Goal: Check status: Check status

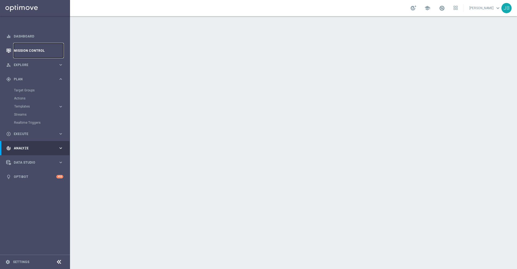
click at [28, 49] on link "Mission Control" at bounding box center [39, 50] width 50 height 14
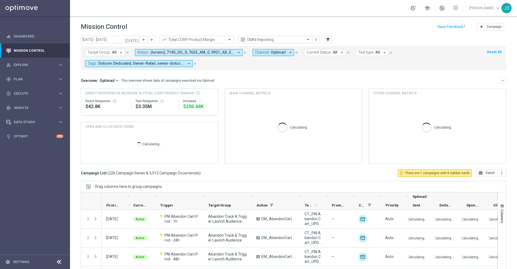
click at [136, 40] on icon "[DATE]" at bounding box center [132, 39] width 15 height 5
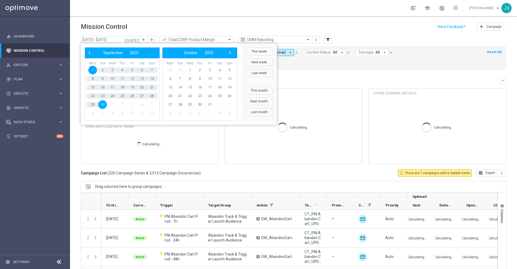
click at [113, 69] on span "3" at bounding box center [112, 70] width 9 height 9
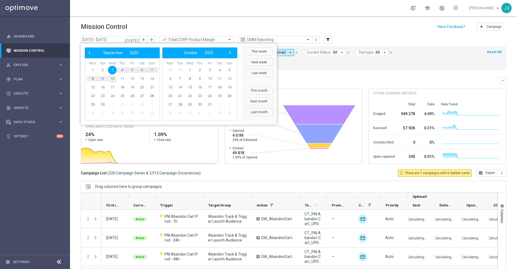
click at [112, 76] on span "10" at bounding box center [112, 78] width 9 height 9
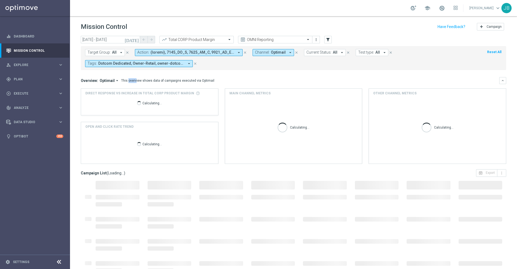
click at [112, 76] on mini-dashboard "Overview: Optimail arrow_drop_down This overview shows data of campaigns execut…" at bounding box center [294, 119] width 426 height 99
click at [137, 39] on icon "[DATE]" at bounding box center [132, 39] width 15 height 5
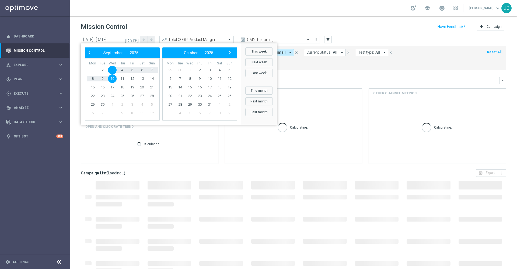
click at [112, 82] on span "10" at bounding box center [112, 78] width 9 height 9
click at [112, 79] on span "10" at bounding box center [112, 78] width 9 height 9
type input "[DATE] - [DATE]"
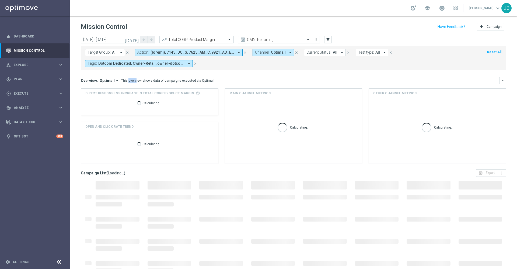
click at [112, 79] on span "Optimail" at bounding box center [107, 80] width 15 height 5
click at [328, 40] on icon "filter_alt" at bounding box center [328, 39] width 5 height 5
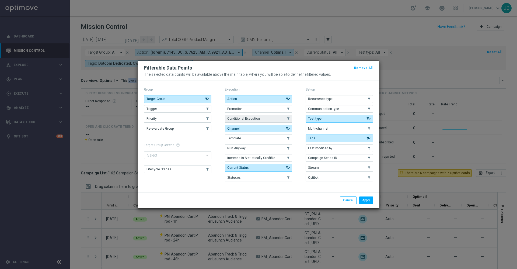
click at [259, 119] on button "Conditional Execution" at bounding box center [258, 119] width 67 height 8
click at [370, 201] on button "Apply" at bounding box center [367, 200] width 14 height 8
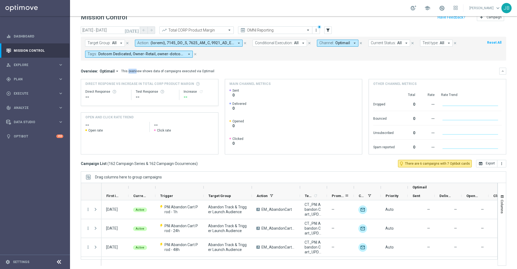
scroll to position [10, 0]
click at [298, 44] on button "Conditional Execution: All arrow_drop_down" at bounding box center [280, 42] width 54 height 7
click at [257, 74] on div "On" at bounding box center [279, 75] width 47 height 9
click at [325, 64] on mini-dashboard "Overview: Optimail arrow_drop_down This overview shows data of campaigns execut…" at bounding box center [294, 109] width 426 height 99
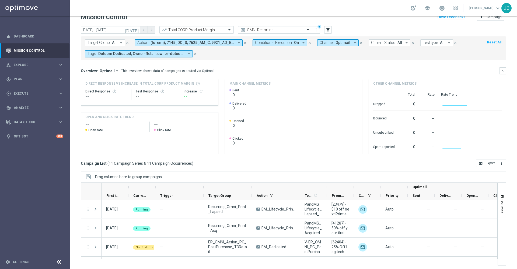
scroll to position [12, 0]
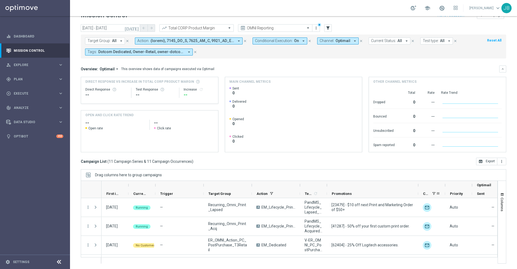
drag, startPoint x: 355, startPoint y: 186, endPoint x: 419, endPoint y: 196, distance: 65.1
click at [419, 196] on div "Optimail First in Range" at bounding box center [355, 189] width 507 height 17
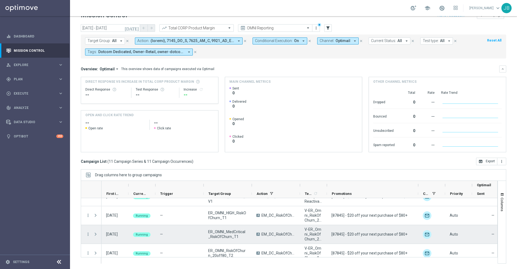
scroll to position [149, 0]
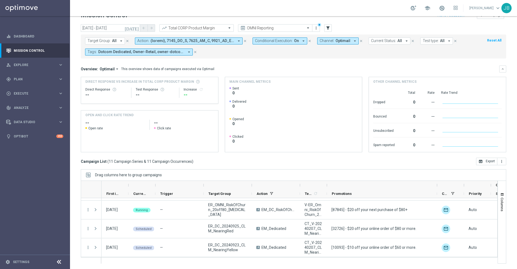
drag, startPoint x: 418, startPoint y: 185, endPoint x: 437, endPoint y: 184, distance: 18.9
click at [437, 184] on div at bounding box center [437, 185] width 2 height 9
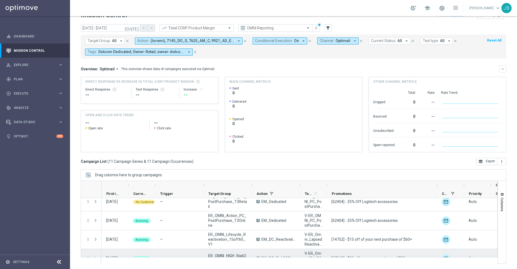
scroll to position [0, 0]
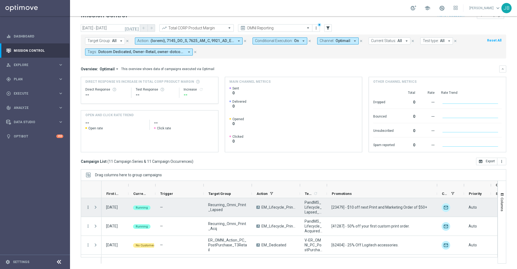
click at [89, 207] on icon "more_vert" at bounding box center [88, 207] width 5 height 5
click at [110, 199] on div "Delete" at bounding box center [124, 199] width 50 height 4
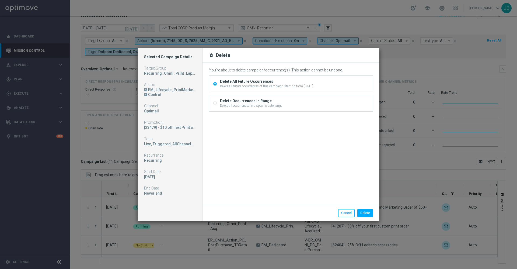
click at [216, 104] on input "Delete Occurrences In Range Delete all occurrences in a specific date range" at bounding box center [215, 104] width 4 height 4
radio input "true"
radio input "false"
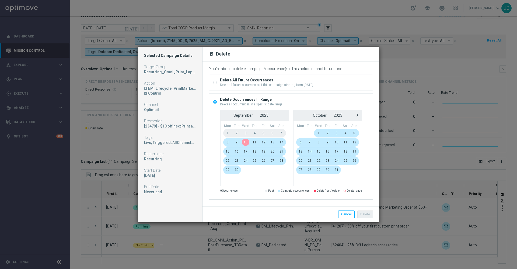
click at [246, 143] on span "10" at bounding box center [245, 142] width 9 height 9
click at [246, 142] on span "10" at bounding box center [245, 142] width 9 height 9
click at [366, 211] on button "Delete" at bounding box center [366, 215] width 16 height 8
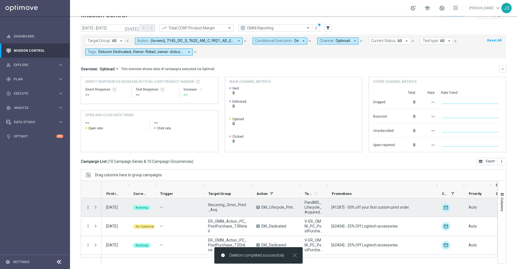
click at [87, 209] on icon "more_vert" at bounding box center [88, 207] width 5 height 5
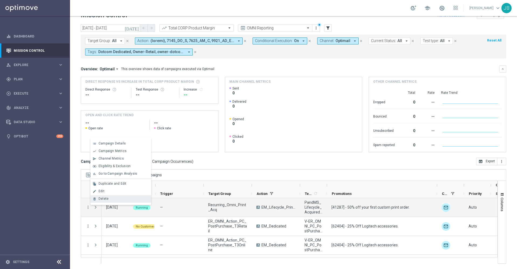
click at [110, 199] on div "Delete" at bounding box center [124, 199] width 50 height 4
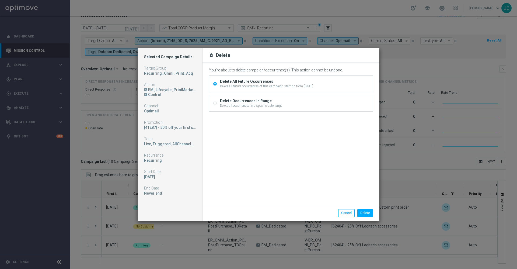
click at [216, 102] on input "Delete Occurrences In Range Delete all occurrences in a specific date range" at bounding box center [215, 104] width 4 height 4
radio input "true"
radio input "false"
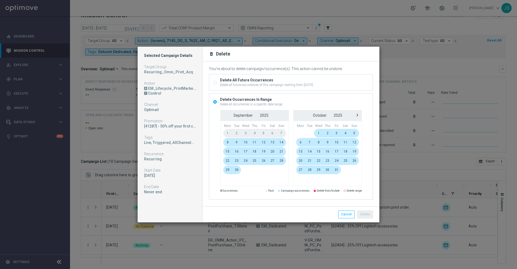
click at [246, 143] on span "10" at bounding box center [245, 142] width 9 height 9
click at [246, 140] on span "10" at bounding box center [245, 142] width 9 height 9
click at [362, 212] on button "Delete" at bounding box center [366, 215] width 16 height 8
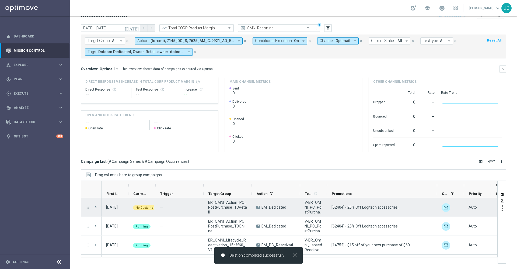
click at [88, 206] on icon "more_vert" at bounding box center [88, 207] width 5 height 5
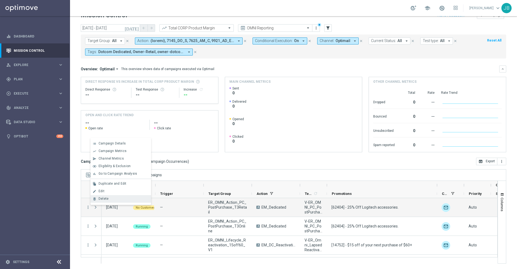
click at [120, 200] on div "Delete" at bounding box center [124, 199] width 50 height 4
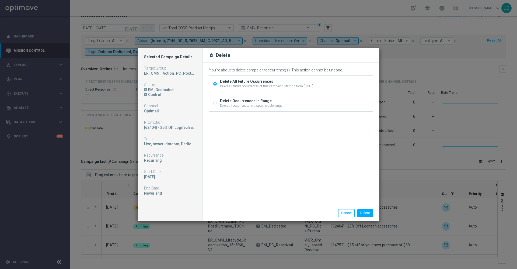
click at [215, 104] on input "Delete Occurrences In Range Delete all occurrences in a specific date range" at bounding box center [215, 104] width 4 height 4
radio input "true"
radio input "false"
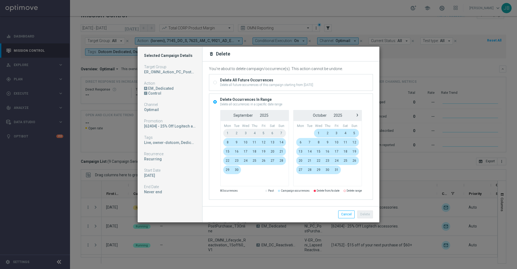
click at [248, 143] on span "10" at bounding box center [245, 142] width 9 height 9
click at [372, 212] on button "Delete" at bounding box center [366, 215] width 16 height 8
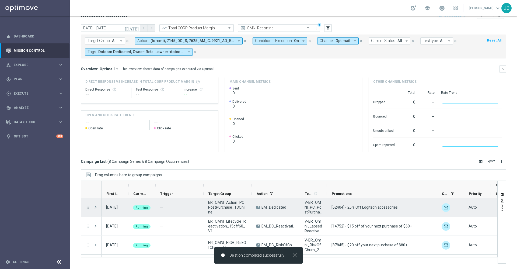
click at [87, 206] on icon "more_vert" at bounding box center [88, 207] width 5 height 5
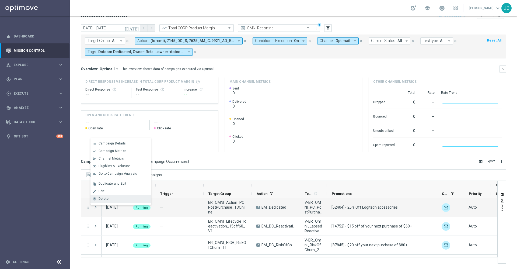
click at [107, 199] on span "Delete" at bounding box center [104, 199] width 10 height 4
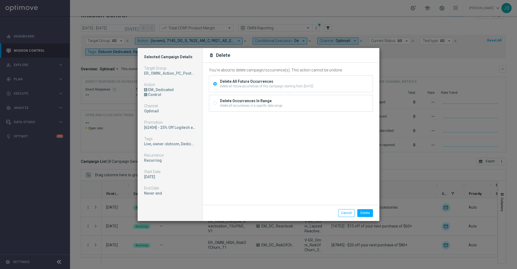
click at [215, 105] on input "Delete Occurrences In Range Delete all occurrences in a specific date range" at bounding box center [215, 104] width 4 height 4
radio input "true"
radio input "false"
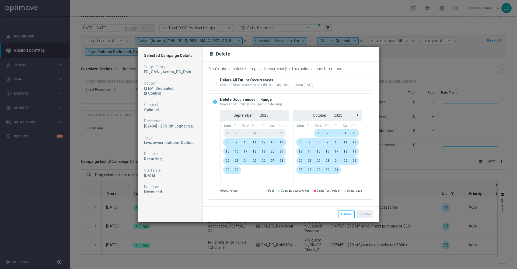
click at [246, 143] on span "10" at bounding box center [245, 142] width 9 height 9
click at [246, 142] on span "10" at bounding box center [245, 142] width 9 height 9
click at [370, 215] on button "Delete" at bounding box center [366, 215] width 16 height 8
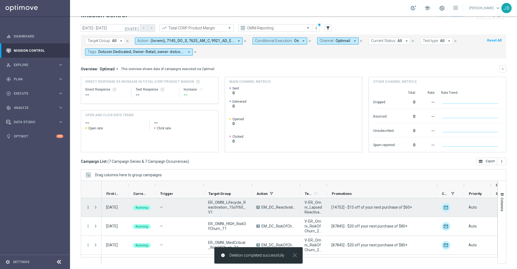
click at [88, 207] on icon "more_vert" at bounding box center [88, 207] width 5 height 5
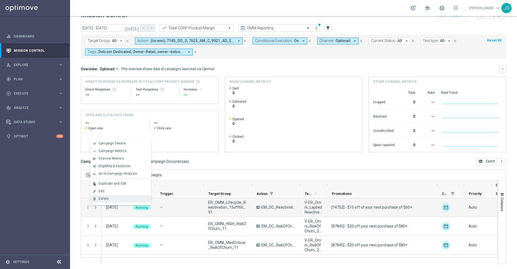
click at [104, 201] on div "delete_forever [GEOGRAPHIC_DATA]" at bounding box center [121, 199] width 61 height 8
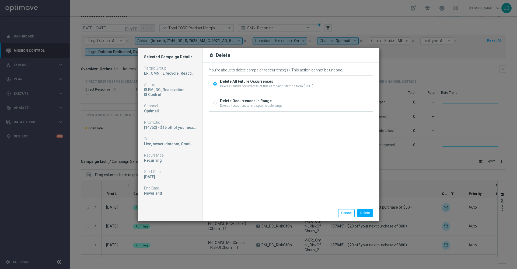
click at [214, 103] on input "Delete Occurrences In Range Delete all occurrences in a specific date range" at bounding box center [215, 104] width 4 height 4
radio input "true"
radio input "false"
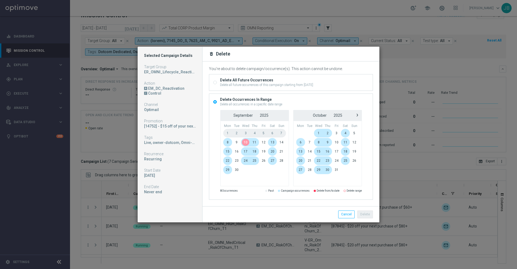
click at [246, 143] on span "10" at bounding box center [245, 142] width 9 height 9
click at [364, 212] on button "Delete" at bounding box center [366, 215] width 16 height 8
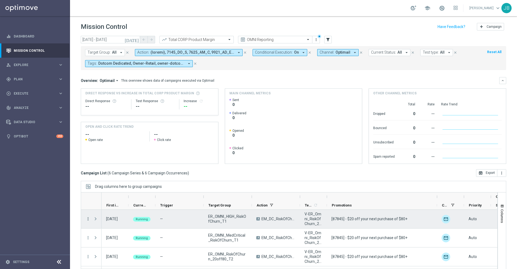
click at [89, 218] on icon "more_vert" at bounding box center [88, 218] width 5 height 5
click at [113, 211] on div "Delete" at bounding box center [124, 210] width 50 height 4
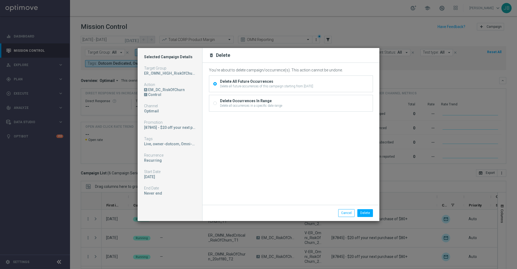
click at [217, 107] on div "Delete Occurrences In Range Delete all occurrences in a specific date range" at bounding box center [291, 103] width 164 height 16
click at [216, 104] on input "Delete Occurrences In Range Delete all occurrences in a specific date range" at bounding box center [215, 104] width 4 height 4
radio input "true"
radio input "false"
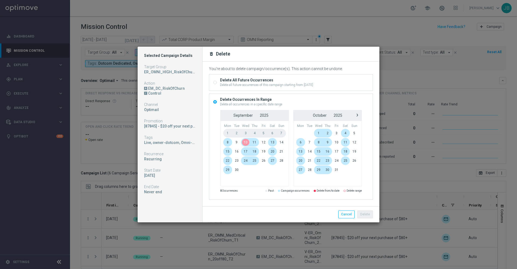
click at [247, 144] on span "10" at bounding box center [245, 142] width 9 height 9
click at [368, 211] on button "Delete" at bounding box center [366, 215] width 16 height 8
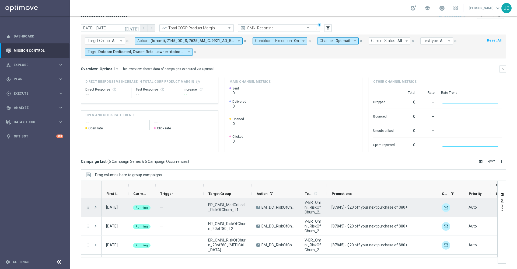
click at [87, 207] on icon "more_vert" at bounding box center [88, 207] width 5 height 5
click at [107, 200] on span "Delete" at bounding box center [104, 199] width 10 height 4
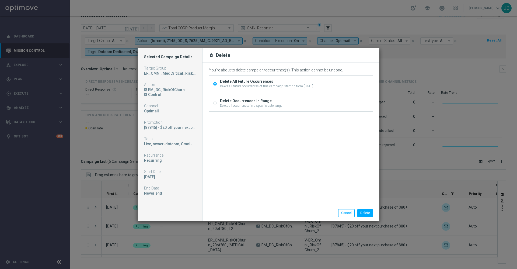
click at [215, 103] on input "Delete Occurrences In Range Delete all occurrences in a specific date range" at bounding box center [215, 104] width 4 height 4
radio input "true"
radio input "false"
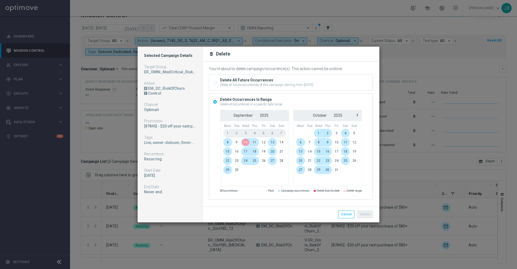
click at [247, 143] on span "10" at bounding box center [245, 142] width 9 height 9
click at [370, 216] on button "Delete" at bounding box center [366, 215] width 16 height 8
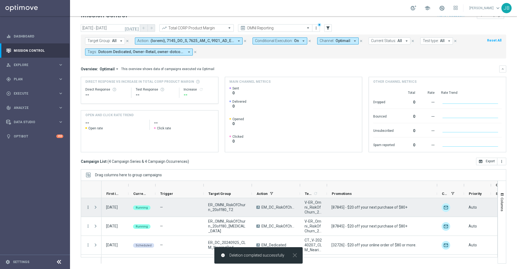
click at [89, 206] on icon "more_vert" at bounding box center [88, 207] width 5 height 5
click at [106, 199] on span "Delete" at bounding box center [104, 199] width 10 height 4
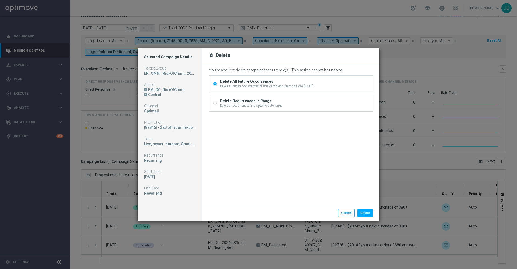
click at [216, 102] on input "Delete Occurrences In Range Delete all occurrences in a specific date range" at bounding box center [215, 104] width 4 height 4
radio input "true"
radio input "false"
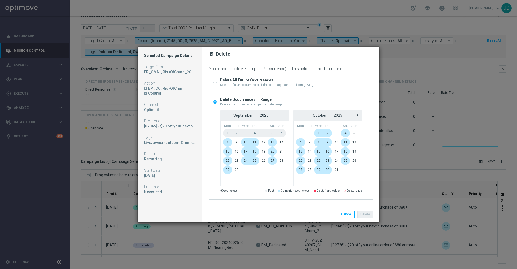
click at [246, 139] on span "10" at bounding box center [245, 142] width 9 height 9
click at [364, 212] on button "Delete" at bounding box center [366, 215] width 16 height 8
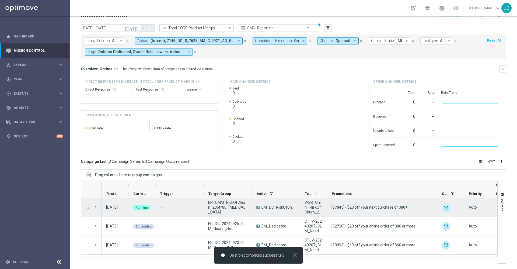
click at [87, 208] on icon "more_vert" at bounding box center [88, 207] width 5 height 5
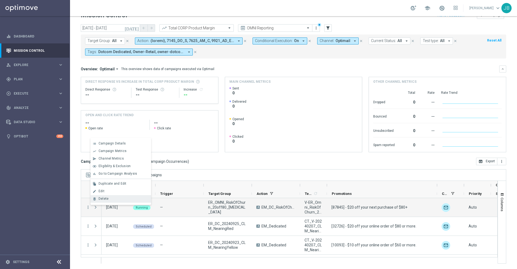
click at [104, 200] on span "Delete" at bounding box center [104, 199] width 10 height 4
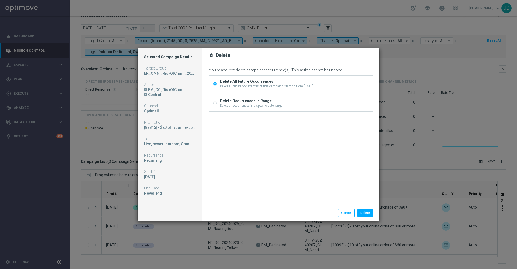
click at [215, 103] on input "Delete Occurrences In Range Delete all occurrences in a specific date range" at bounding box center [215, 104] width 4 height 4
radio input "true"
radio input "false"
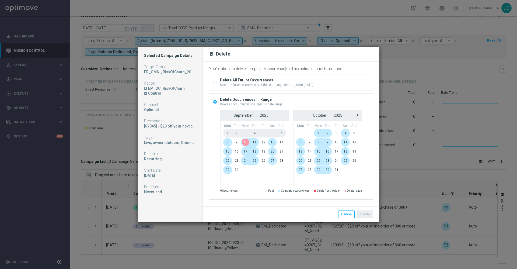
click at [247, 143] on span "10" at bounding box center [245, 142] width 9 height 9
click at [369, 212] on button "Delete" at bounding box center [366, 215] width 16 height 8
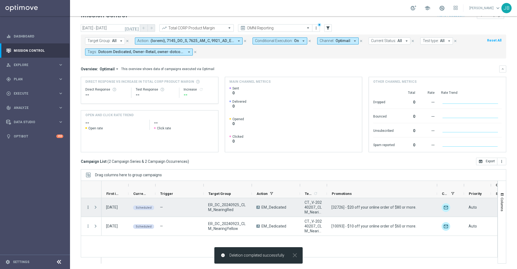
click at [87, 208] on icon "more_vert" at bounding box center [88, 207] width 5 height 5
click at [108, 201] on div "Delete" at bounding box center [124, 199] width 50 height 4
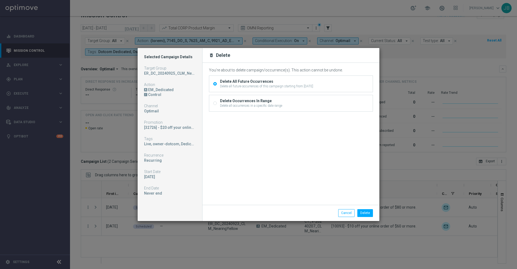
click at [215, 103] on input "Delete Occurrences In Range Delete all occurrences in a specific date range" at bounding box center [215, 104] width 4 height 4
radio input "true"
radio input "false"
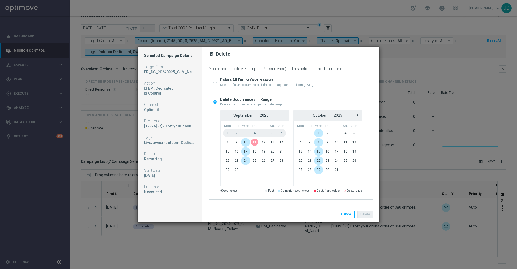
click at [249, 143] on span "10" at bounding box center [245, 142] width 9 height 9
click at [365, 213] on button "Delete" at bounding box center [366, 215] width 16 height 8
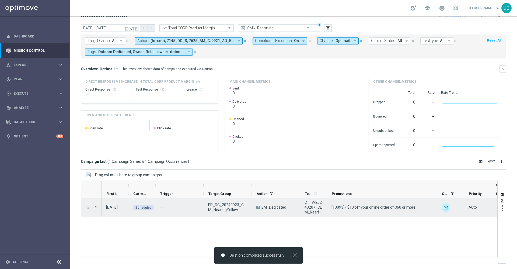
click at [88, 208] on icon "more_vert" at bounding box center [88, 207] width 5 height 5
click at [112, 201] on div "delete_forever [GEOGRAPHIC_DATA]" at bounding box center [121, 199] width 61 height 8
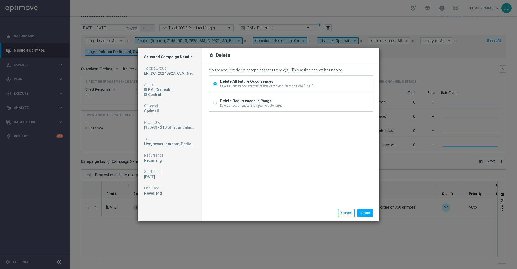
click at [216, 103] on input "Delete Occurrences In Range Delete all occurrences in a specific date range" at bounding box center [215, 104] width 4 height 4
radio input "true"
radio input "false"
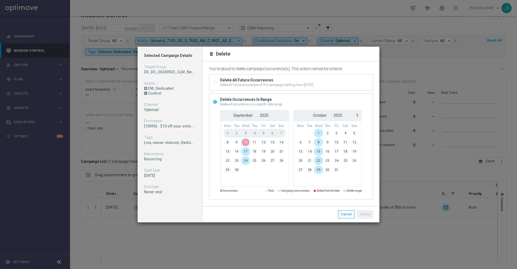
click at [245, 142] on span "10" at bounding box center [245, 142] width 9 height 9
click at [364, 215] on button "Delete" at bounding box center [366, 215] width 16 height 8
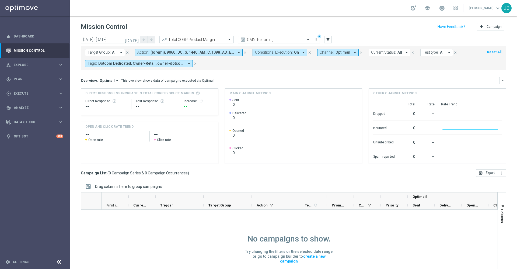
click at [135, 40] on icon "[DATE]" at bounding box center [132, 39] width 15 height 5
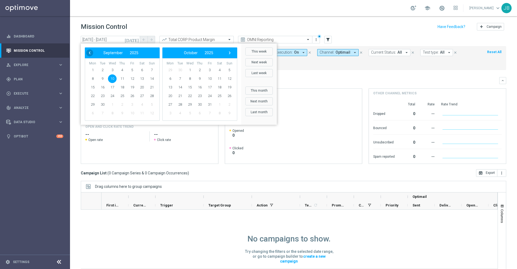
click at [91, 54] on span "‹" at bounding box center [89, 52] width 7 height 7
click at [153, 105] on span "31" at bounding box center [152, 104] width 9 height 9
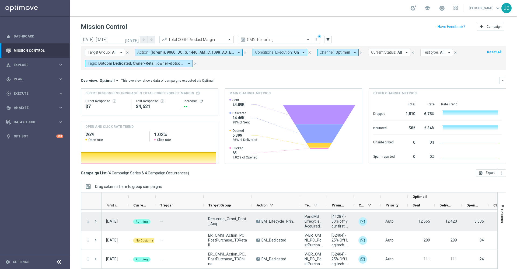
scroll to position [12, 0]
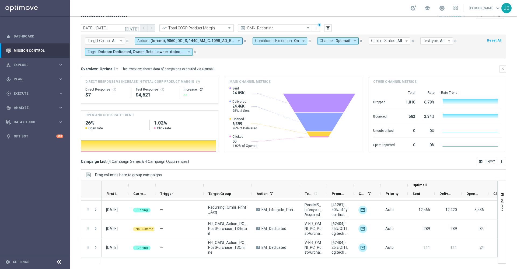
click at [309, 42] on icon "close" at bounding box center [310, 41] width 4 height 4
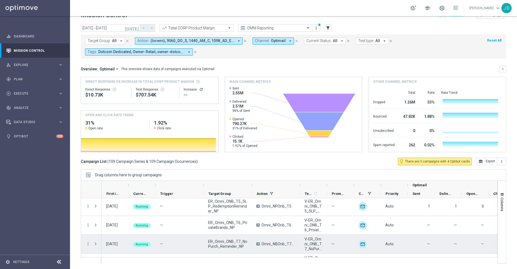
scroll to position [1997, 0]
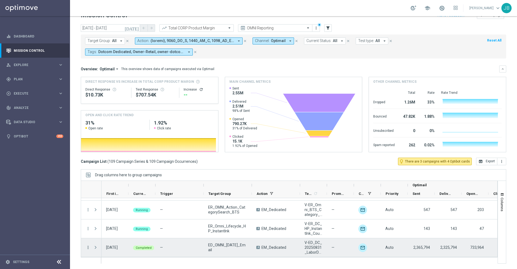
click at [88, 247] on icon "more_vert" at bounding box center [88, 247] width 5 height 5
click at [120, 190] on span "Campaign Metrics" at bounding box center [113, 191] width 28 height 4
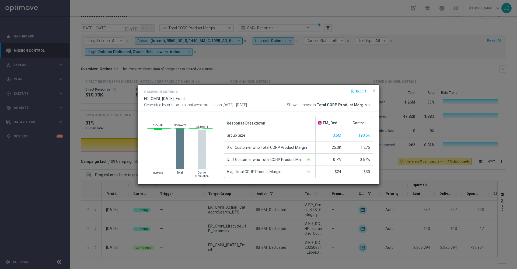
click at [374, 92] on span "close" at bounding box center [374, 90] width 4 height 4
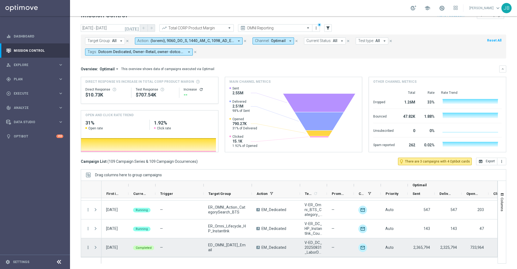
click at [89, 247] on icon "more_vert" at bounding box center [88, 247] width 5 height 5
click at [123, 201] on div "send Channel Metrics" at bounding box center [121, 199] width 61 height 8
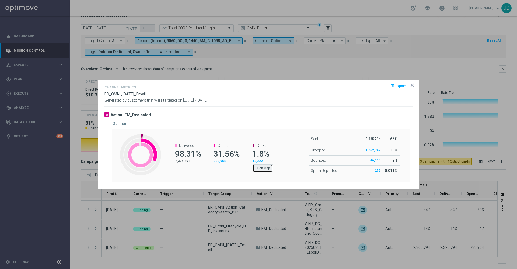
click at [262, 167] on button "Click Map" at bounding box center [263, 168] width 20 height 8
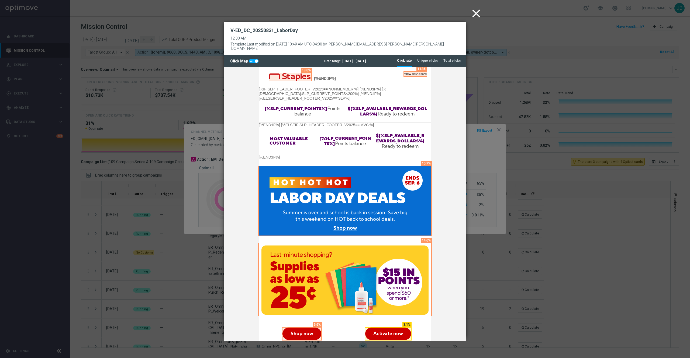
scroll to position [46, 0]
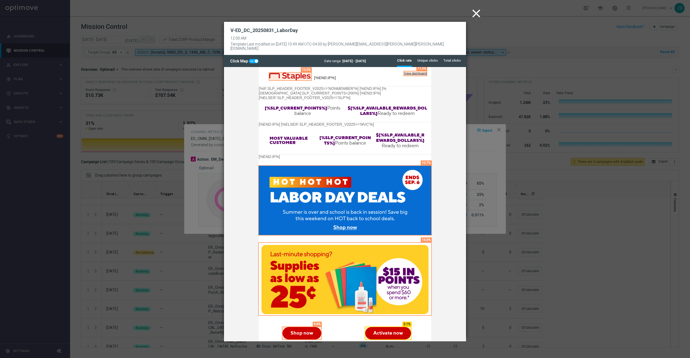
click at [475, 14] on icon "close" at bounding box center [476, 13] width 13 height 13
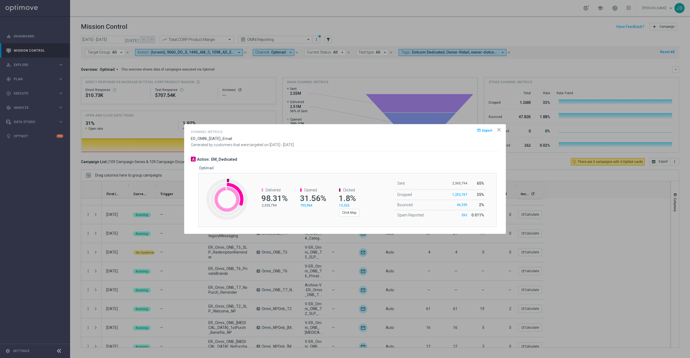
drag, startPoint x: 237, startPoint y: 137, endPoint x: 189, endPoint y: 138, distance: 48.3
click at [189, 138] on opti-dialog-container "Channel Metrics open_in_browser Export ED_OMNI_Labor_Day_Email Generated by cus…" at bounding box center [344, 179] width 321 height 109
copy span "ED_OMNI_Labor_Day_Email"
click at [498, 130] on icon "icon" at bounding box center [498, 129] width 5 height 5
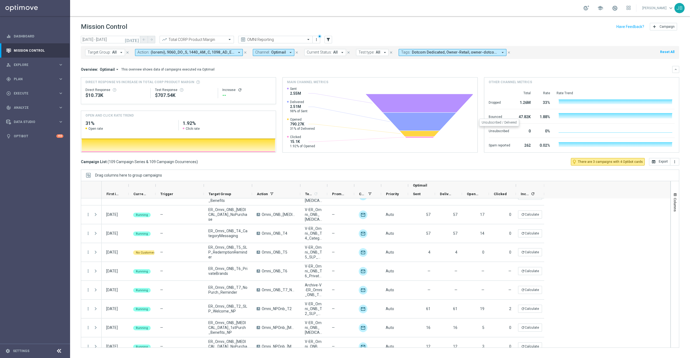
scroll to position [1907, 0]
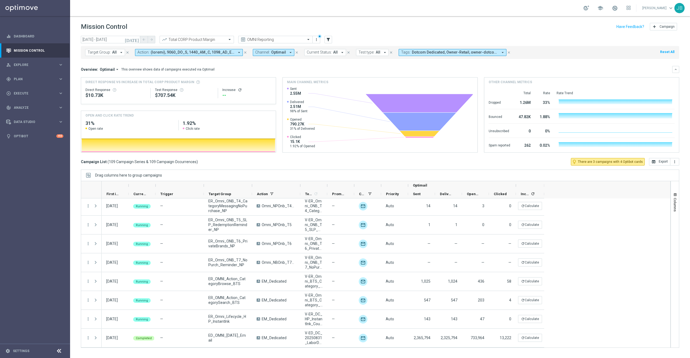
click at [139, 41] on icon "[DATE]" at bounding box center [132, 39] width 15 height 5
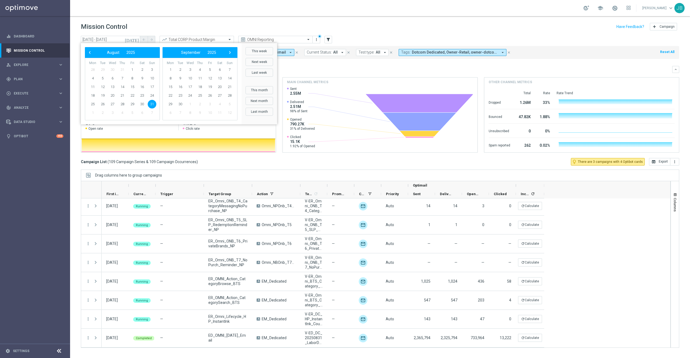
click at [151, 103] on span "31" at bounding box center [152, 104] width 9 height 9
click at [180, 106] on span "30" at bounding box center [180, 104] width 9 height 9
type input "31 Aug 2025 - 30 Sep 2025"
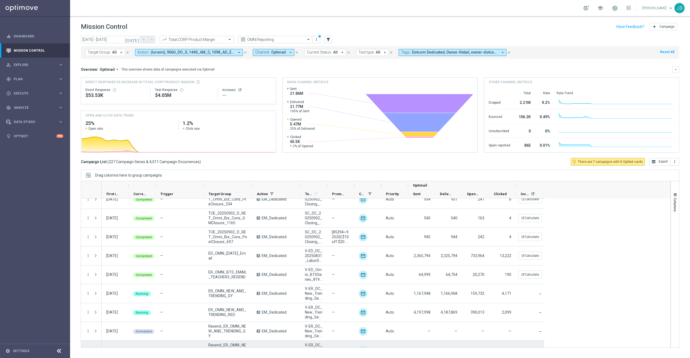
scroll to position [4134, 0]
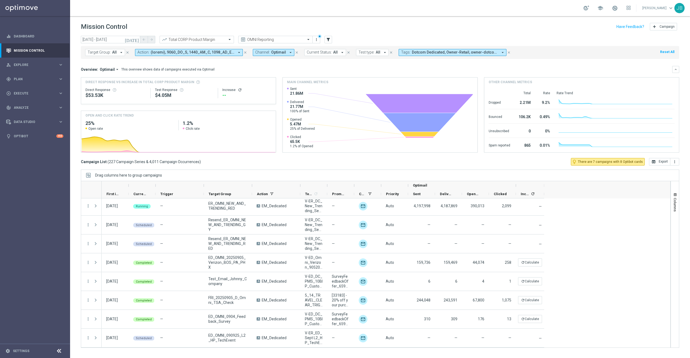
click at [117, 51] on button "Target Group: All arrow_drop_down" at bounding box center [105, 52] width 40 height 7
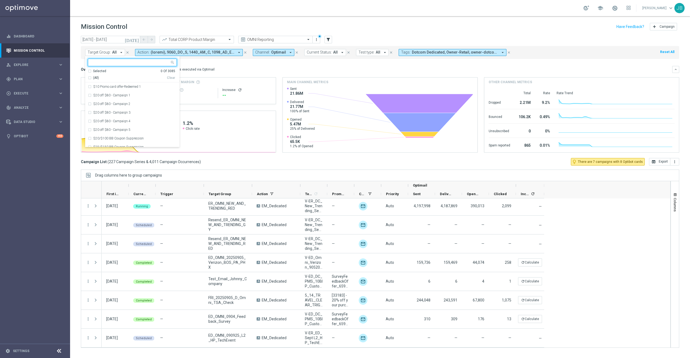
click at [118, 64] on input "text" at bounding box center [130, 62] width 79 height 5
click at [119, 88] on label "ED_OMNI_Labor_Day_Email" at bounding box center [110, 86] width 34 height 3
type input "ED_OMNI_Labor_Day_Email"
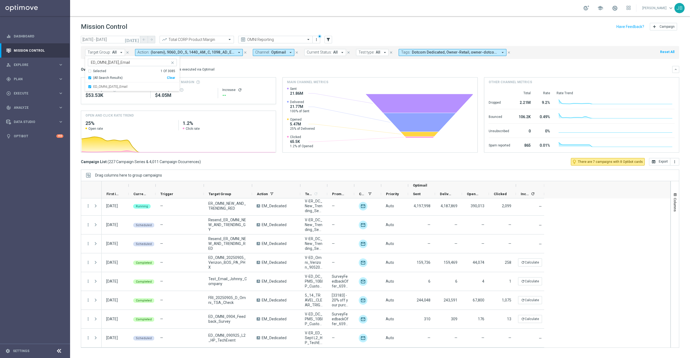
click at [226, 70] on div "Overview: Optimail arrow_drop_down This overview shows data of campaigns execut…" at bounding box center [376, 69] width 591 height 5
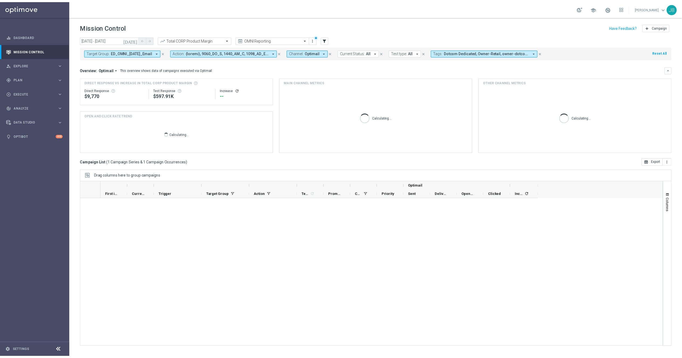
scroll to position [0, 0]
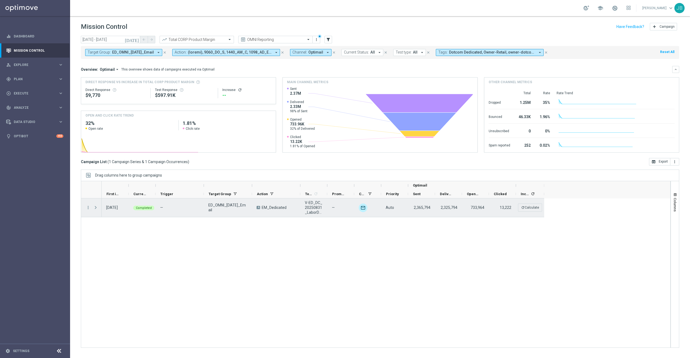
click at [91, 209] on div "more_vert" at bounding box center [86, 208] width 10 height 19
click at [88, 208] on icon "more_vert" at bounding box center [88, 207] width 5 height 5
click at [114, 228] on div "Channel Metrics" at bounding box center [124, 227] width 50 height 4
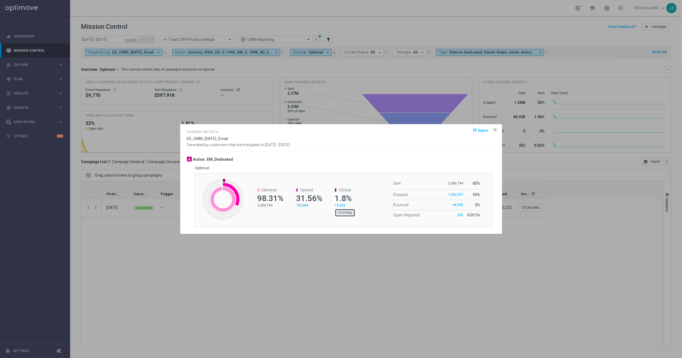
click at [350, 214] on button "Click Map" at bounding box center [345, 213] width 20 height 8
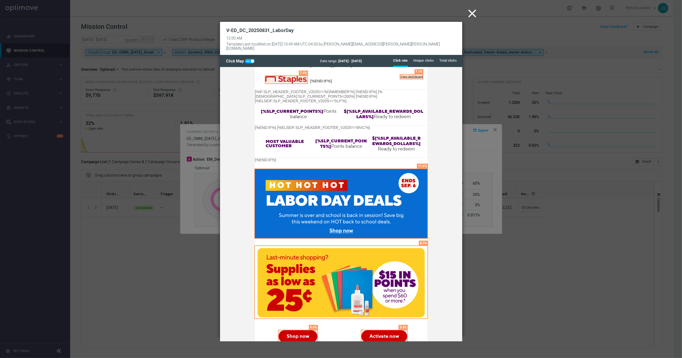
scroll to position [43, 0]
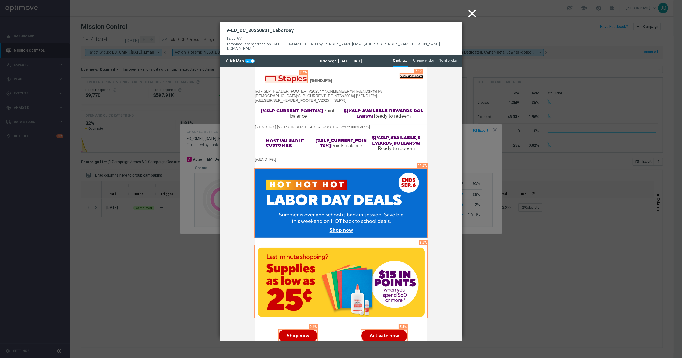
click at [431, 269] on td at bounding box center [341, 240] width 242 height 157
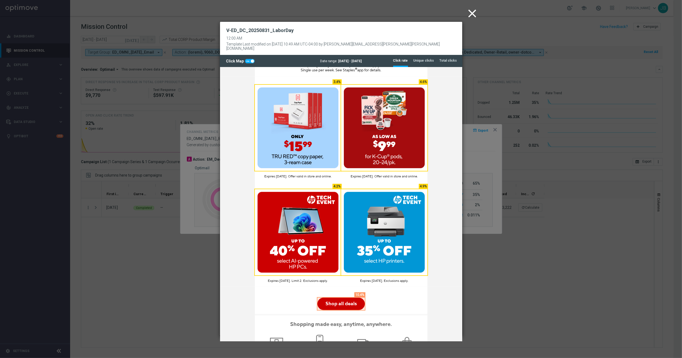
scroll to position [330, 0]
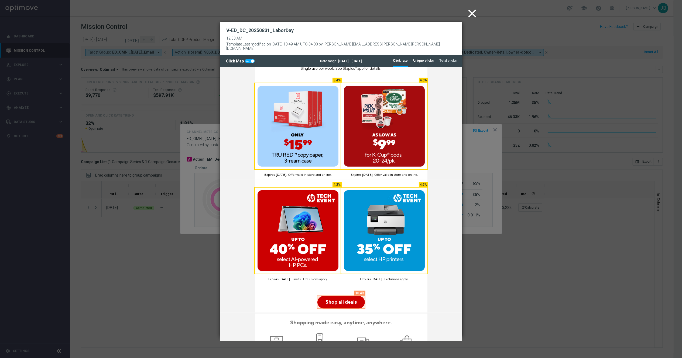
drag, startPoint x: 199, startPoint y: 5, endPoint x: 424, endPoint y: 51, distance: 229.0
click at [424, 55] on li "Unique clicks" at bounding box center [423, 60] width 21 height 11
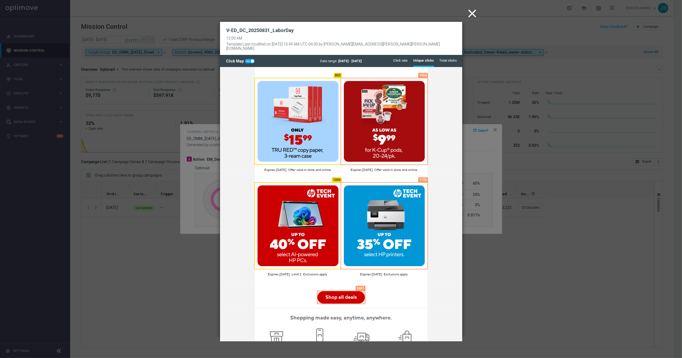
scroll to position [333, 0]
